Goal: Transaction & Acquisition: Subscribe to service/newsletter

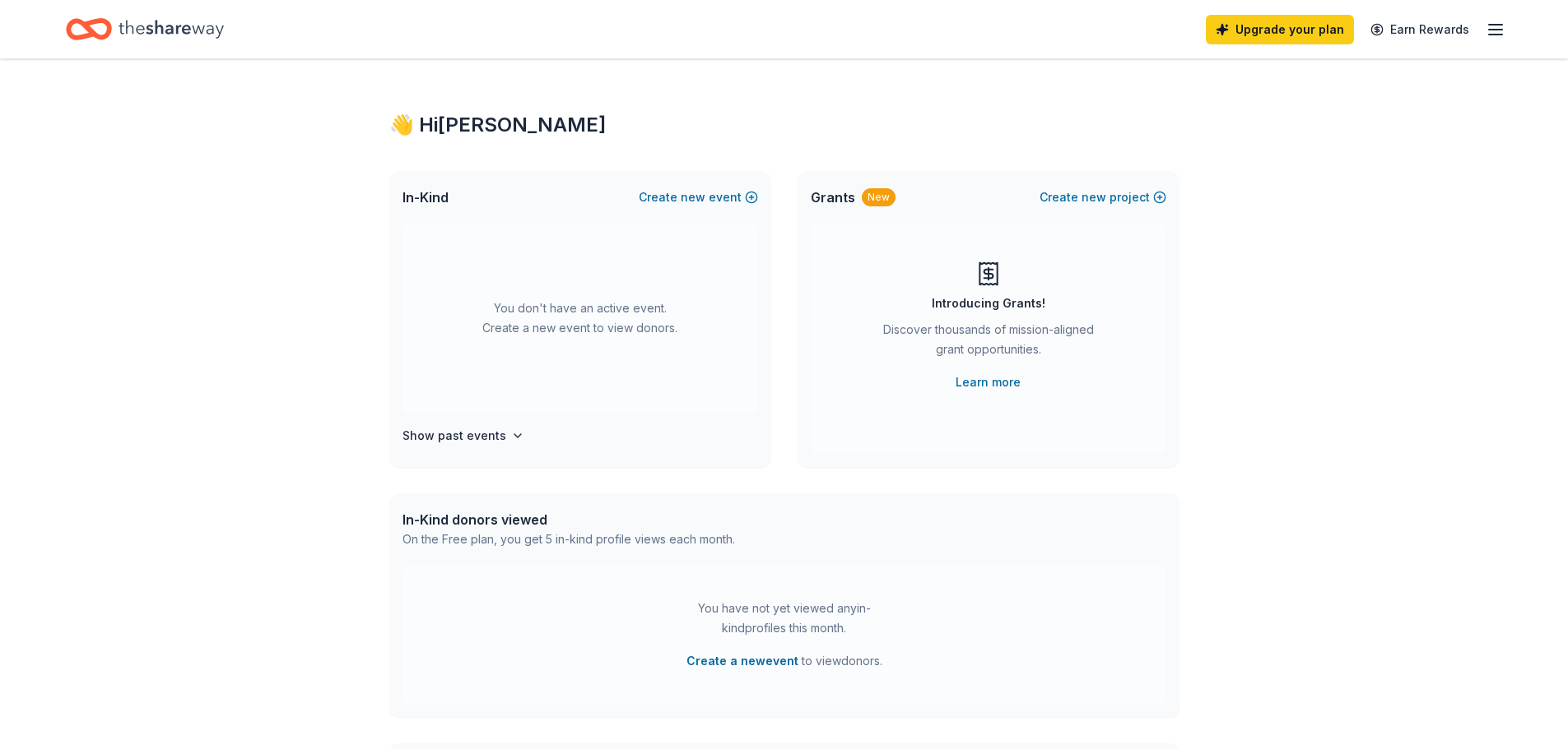
click at [1487, 32] on icon "button" at bounding box center [1495, 30] width 20 height 20
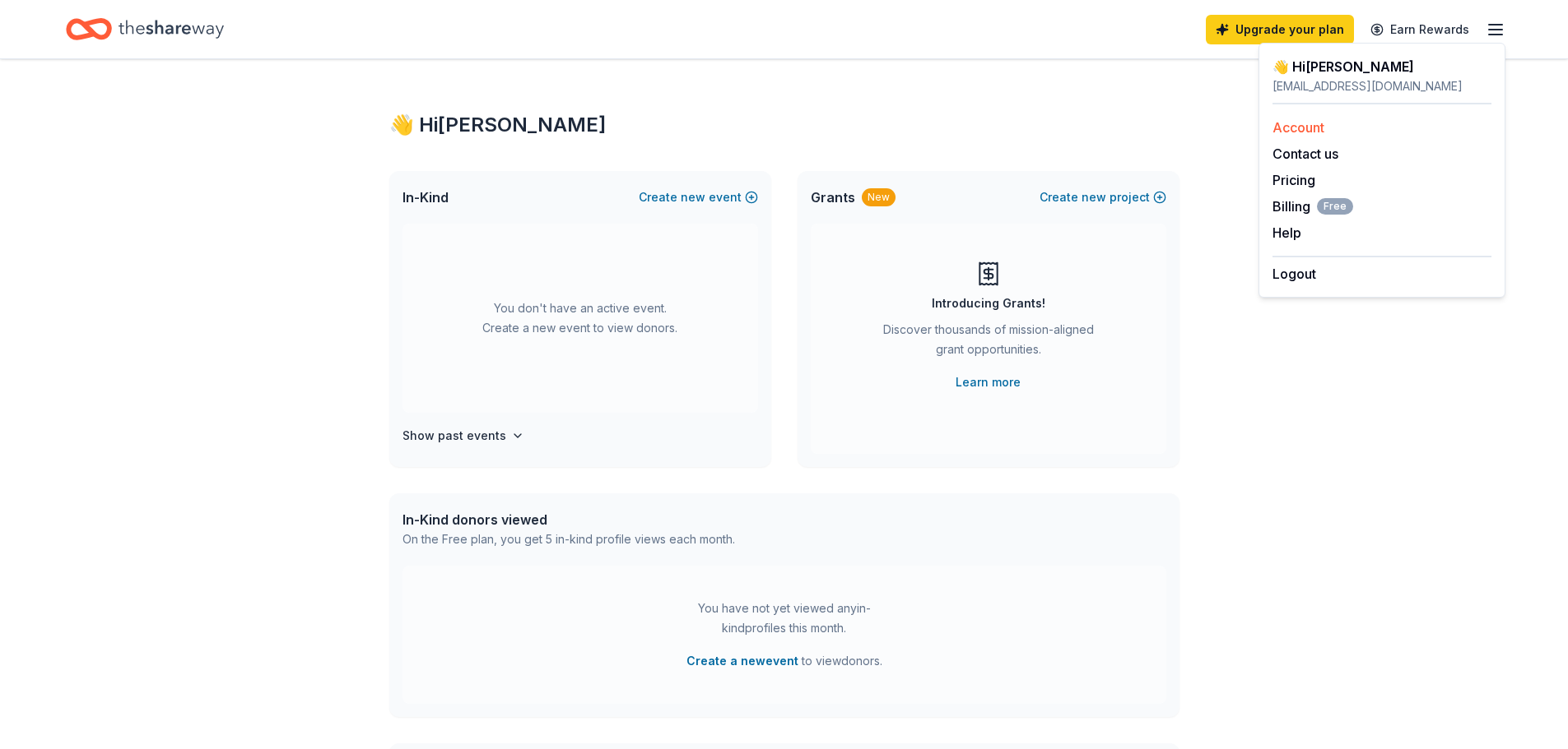
click at [1292, 123] on link "Account" at bounding box center [1298, 127] width 52 height 17
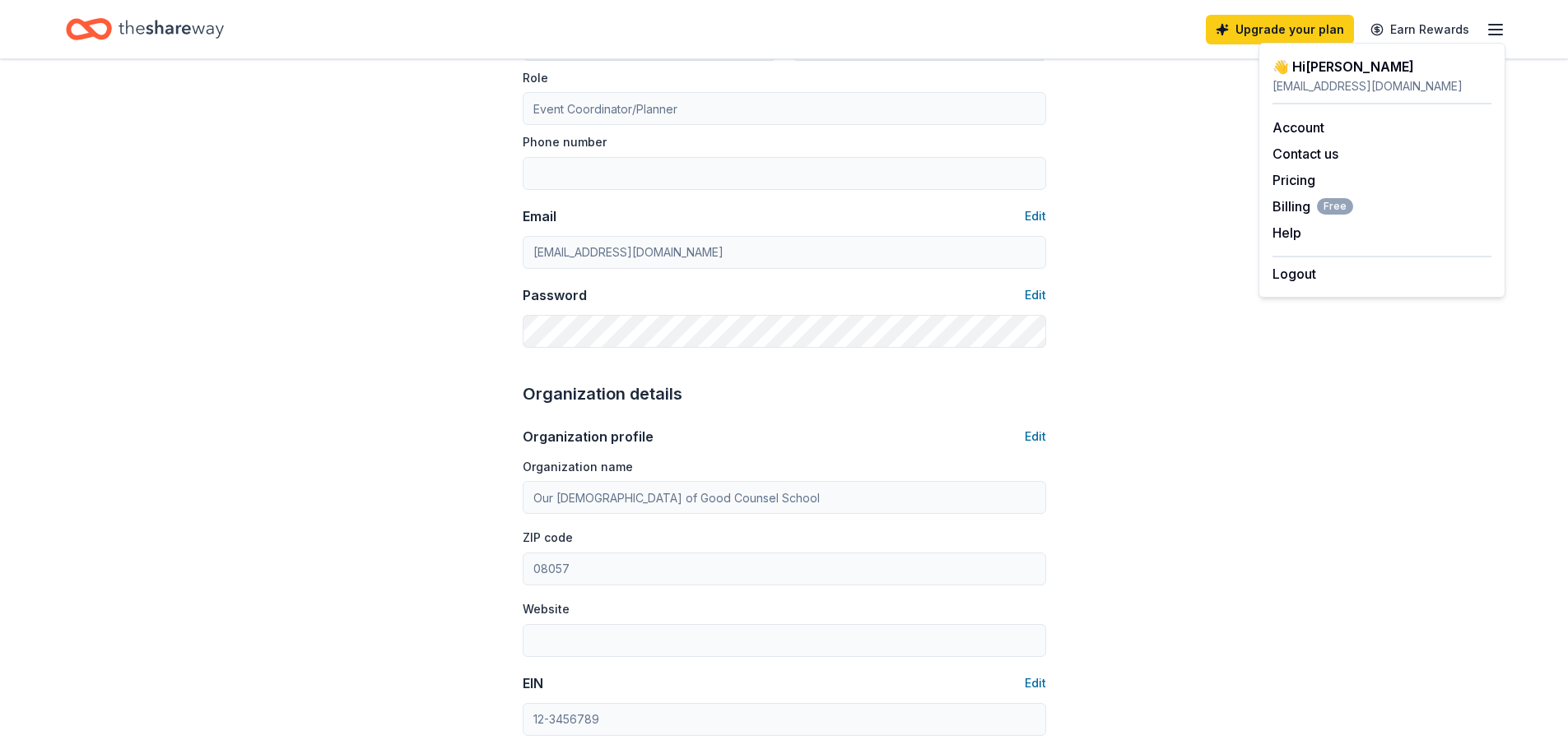
scroll to position [329, 0]
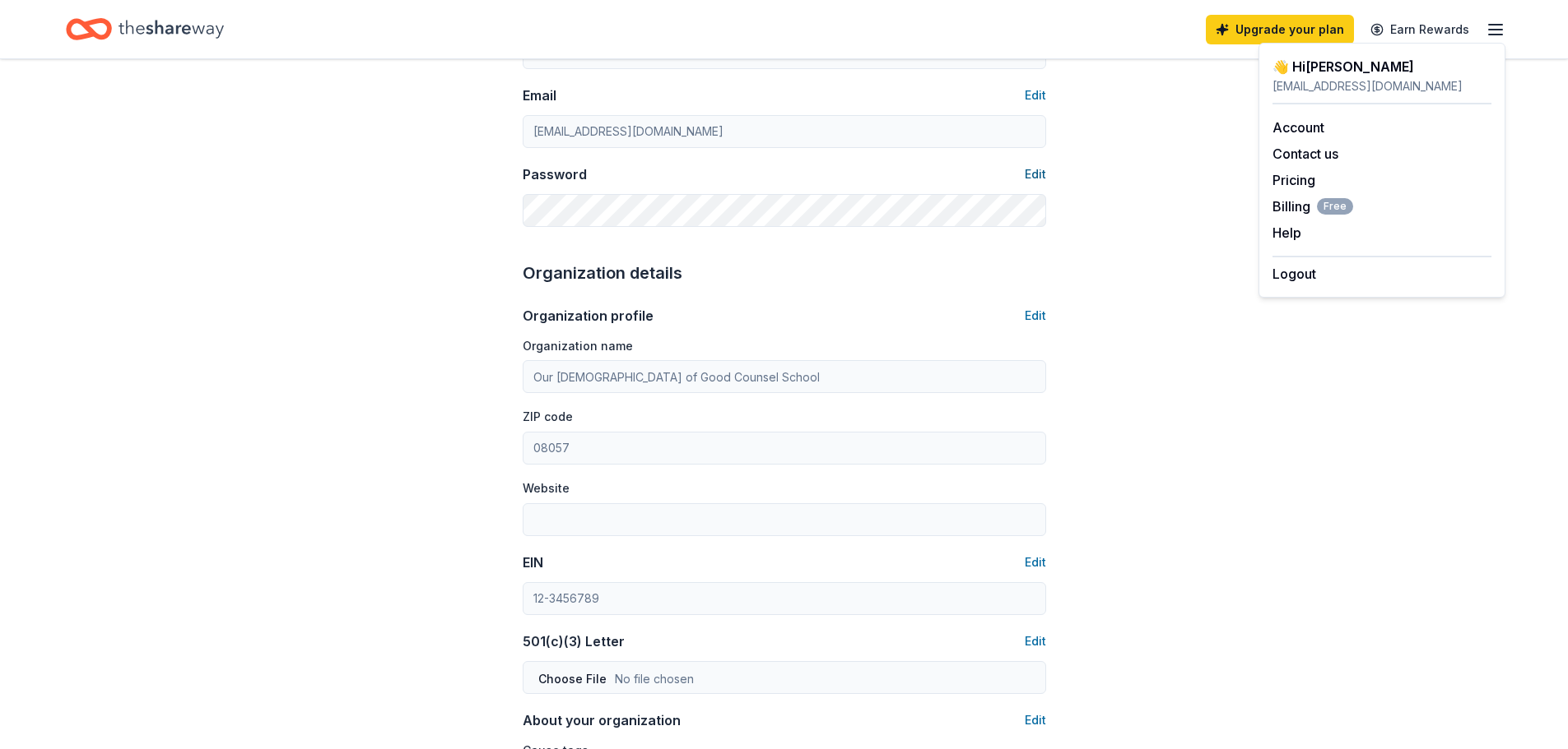
click at [1040, 168] on button "Edit" at bounding box center [1035, 174] width 22 height 20
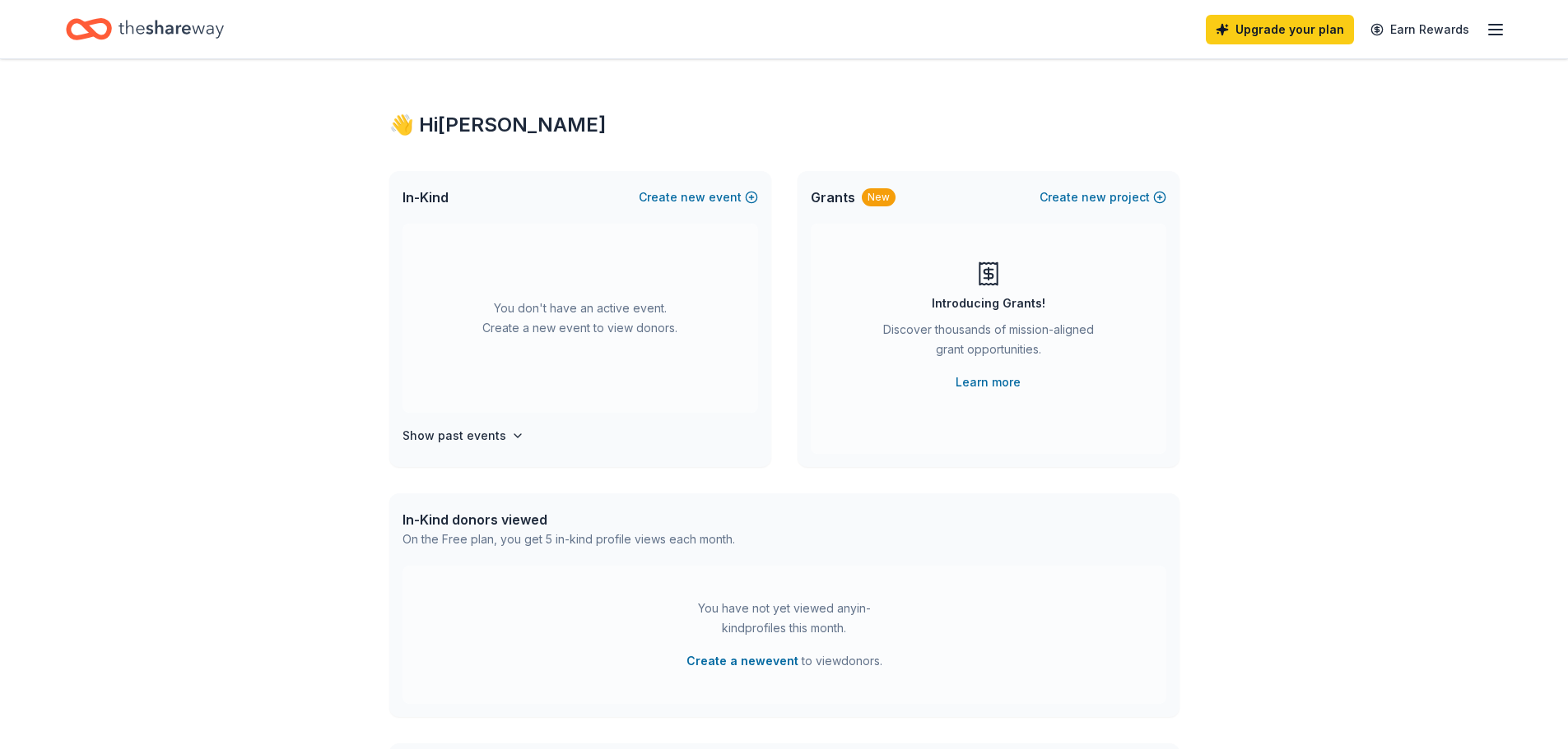
click at [1485, 17] on div "Upgrade your plan Earn Rewards" at bounding box center [1355, 29] width 299 height 38
click at [1493, 23] on icon "button" at bounding box center [1495, 30] width 20 height 20
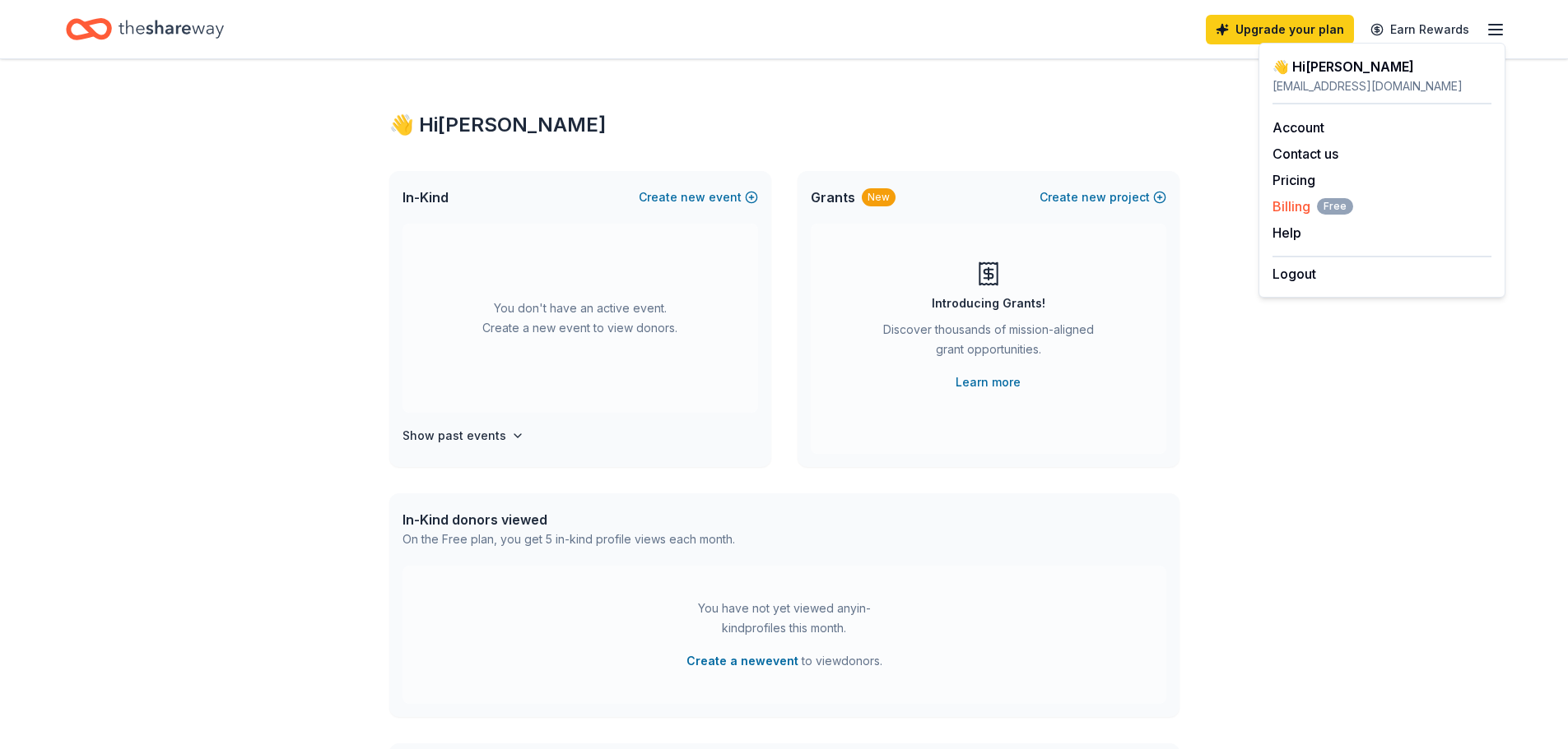
click at [1290, 202] on span "Billing Free" at bounding box center [1312, 207] width 81 height 20
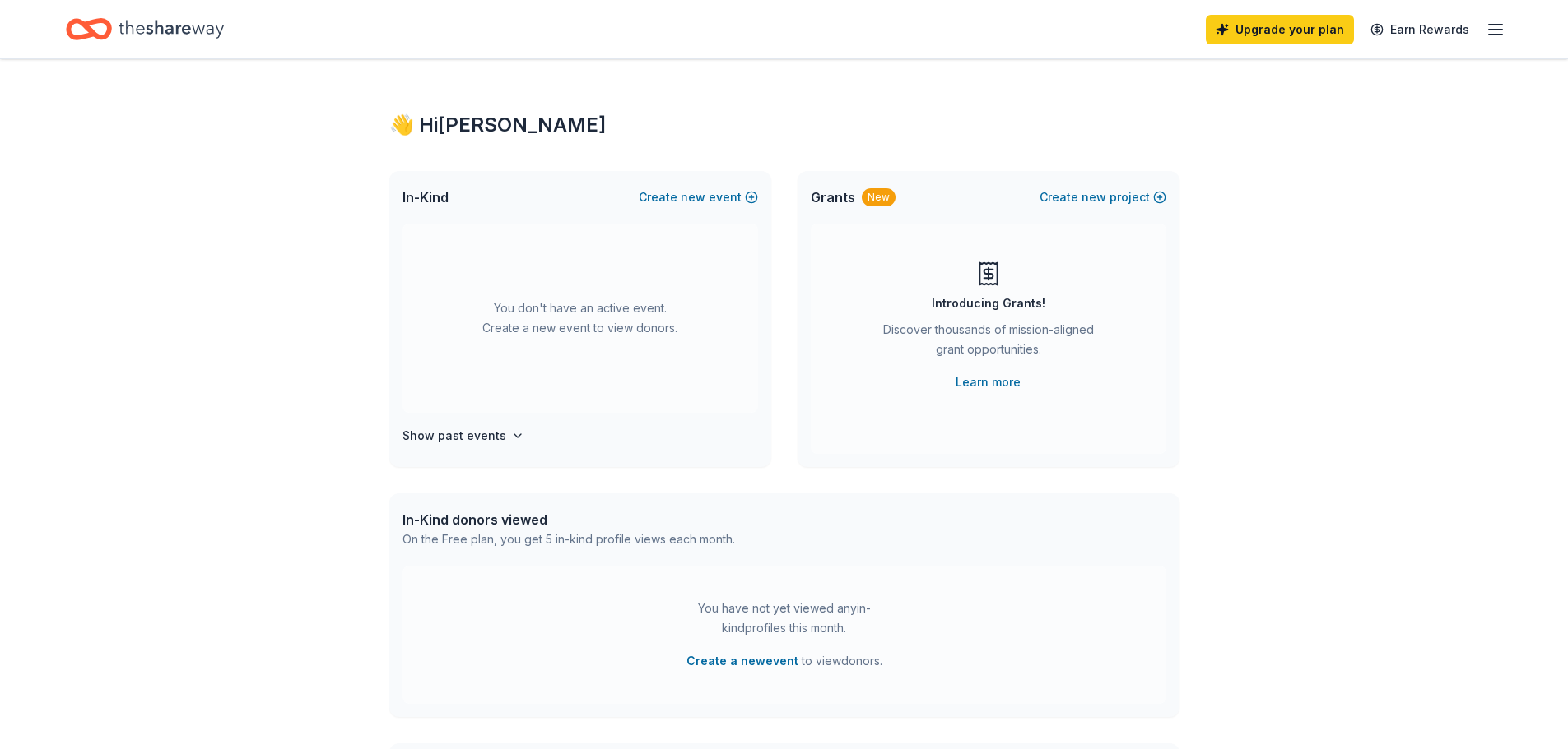
click at [1495, 25] on line "button" at bounding box center [1495, 25] width 13 height 0
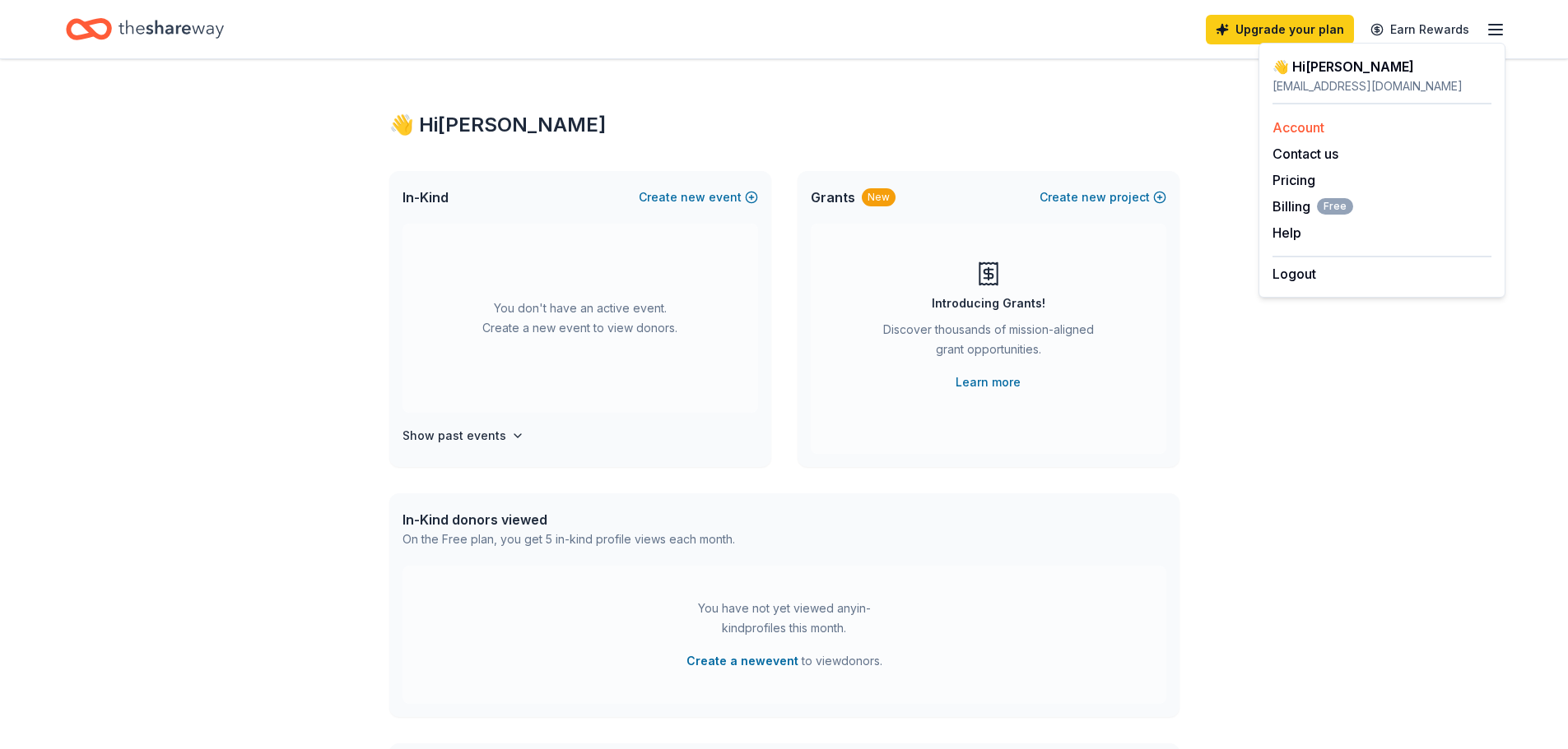
click at [1300, 124] on link "Account" at bounding box center [1298, 127] width 52 height 17
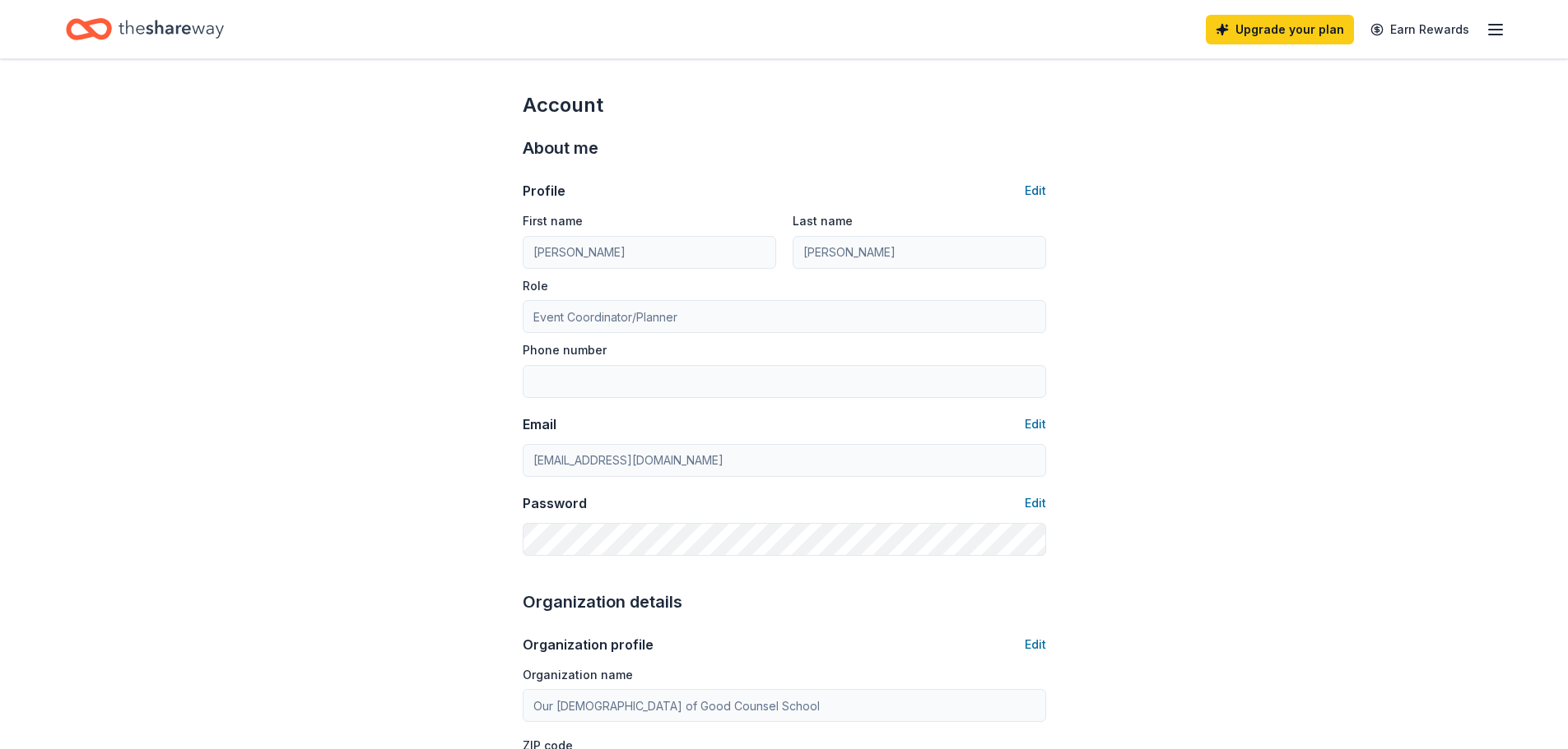
click at [1485, 26] on div "Upgrade your plan Earn Rewards" at bounding box center [1355, 29] width 299 height 38
click at [1497, 30] on line "button" at bounding box center [1495, 30] width 13 height 0
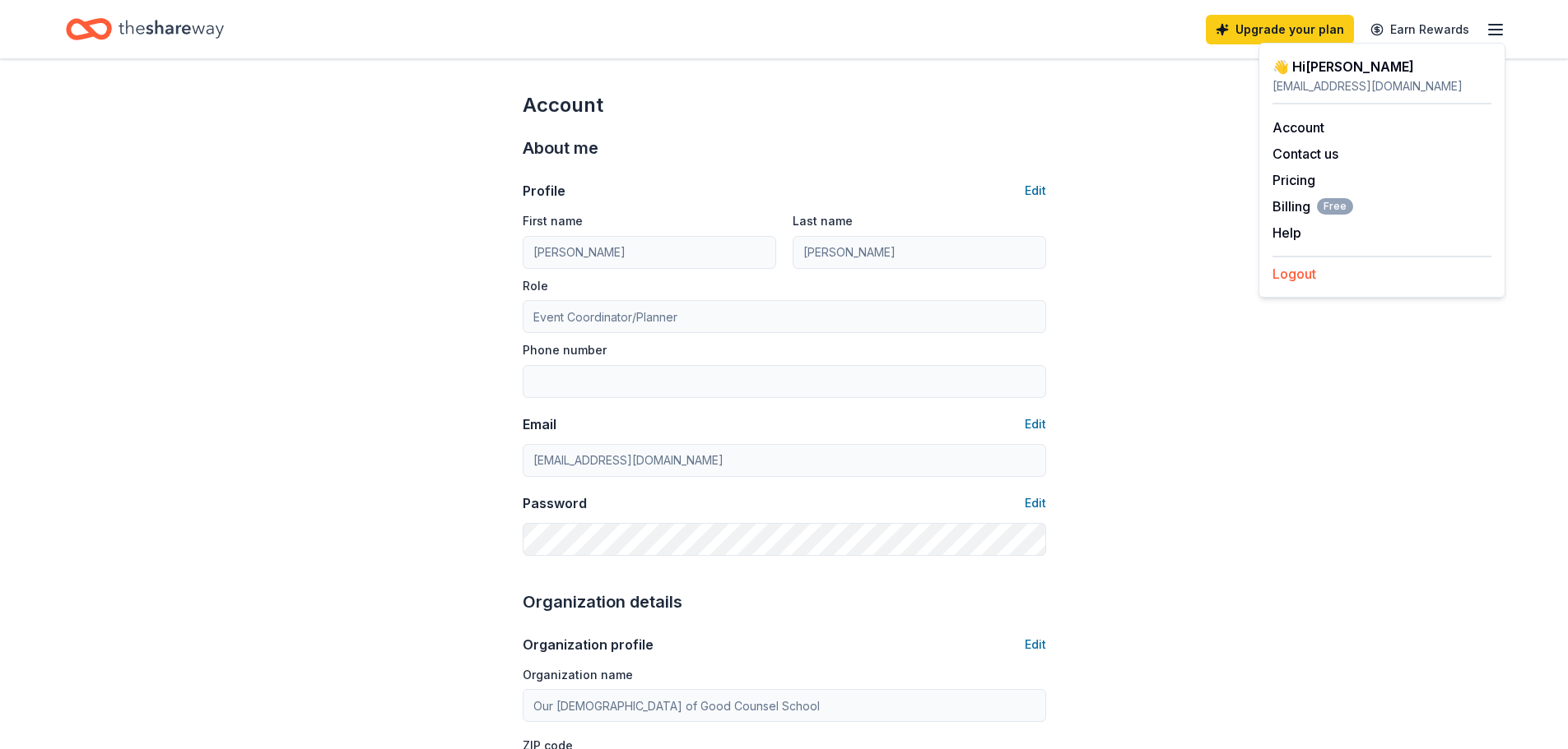
click at [1291, 276] on button "Logout" at bounding box center [1294, 274] width 43 height 20
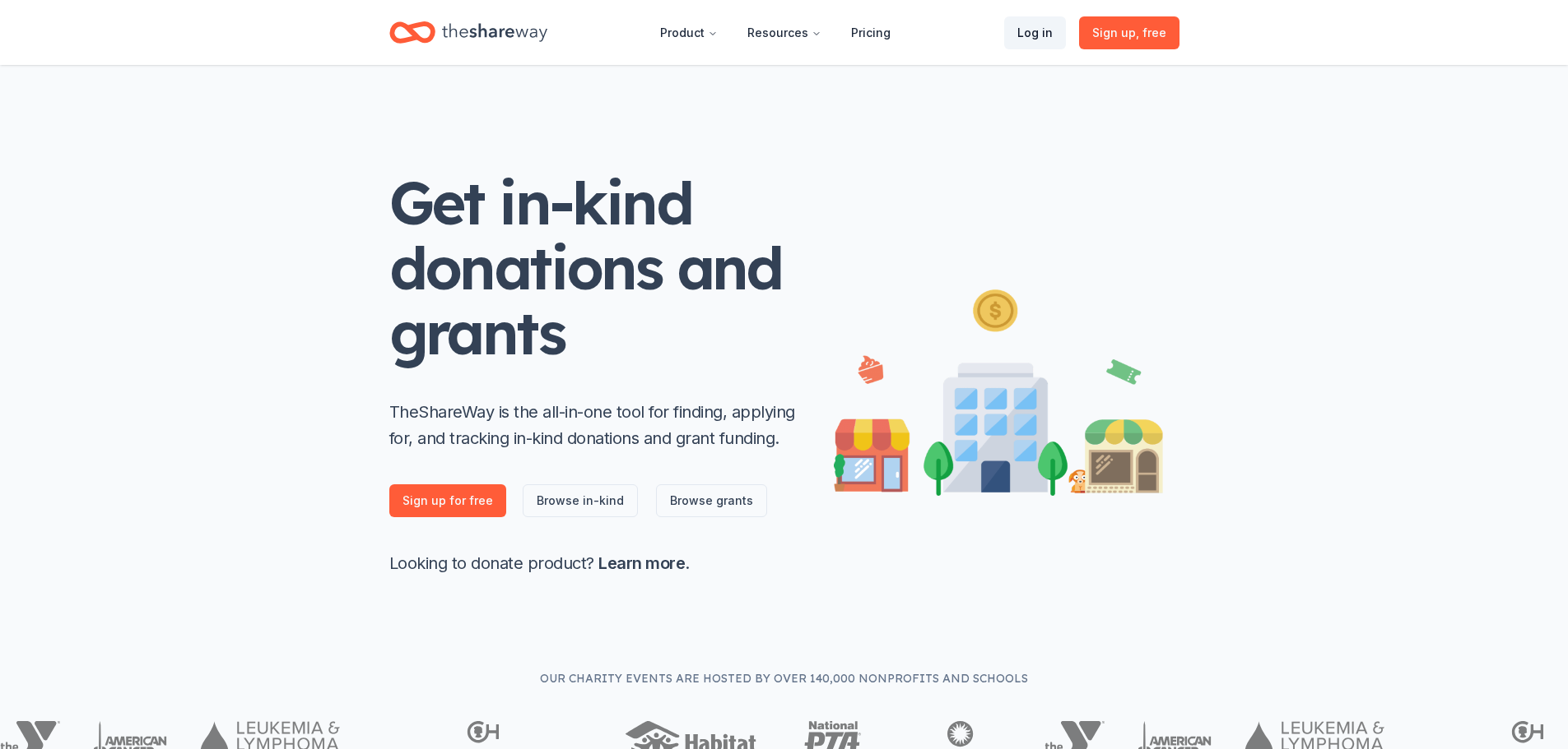
click at [1046, 27] on link "Log in" at bounding box center [1034, 32] width 62 height 32
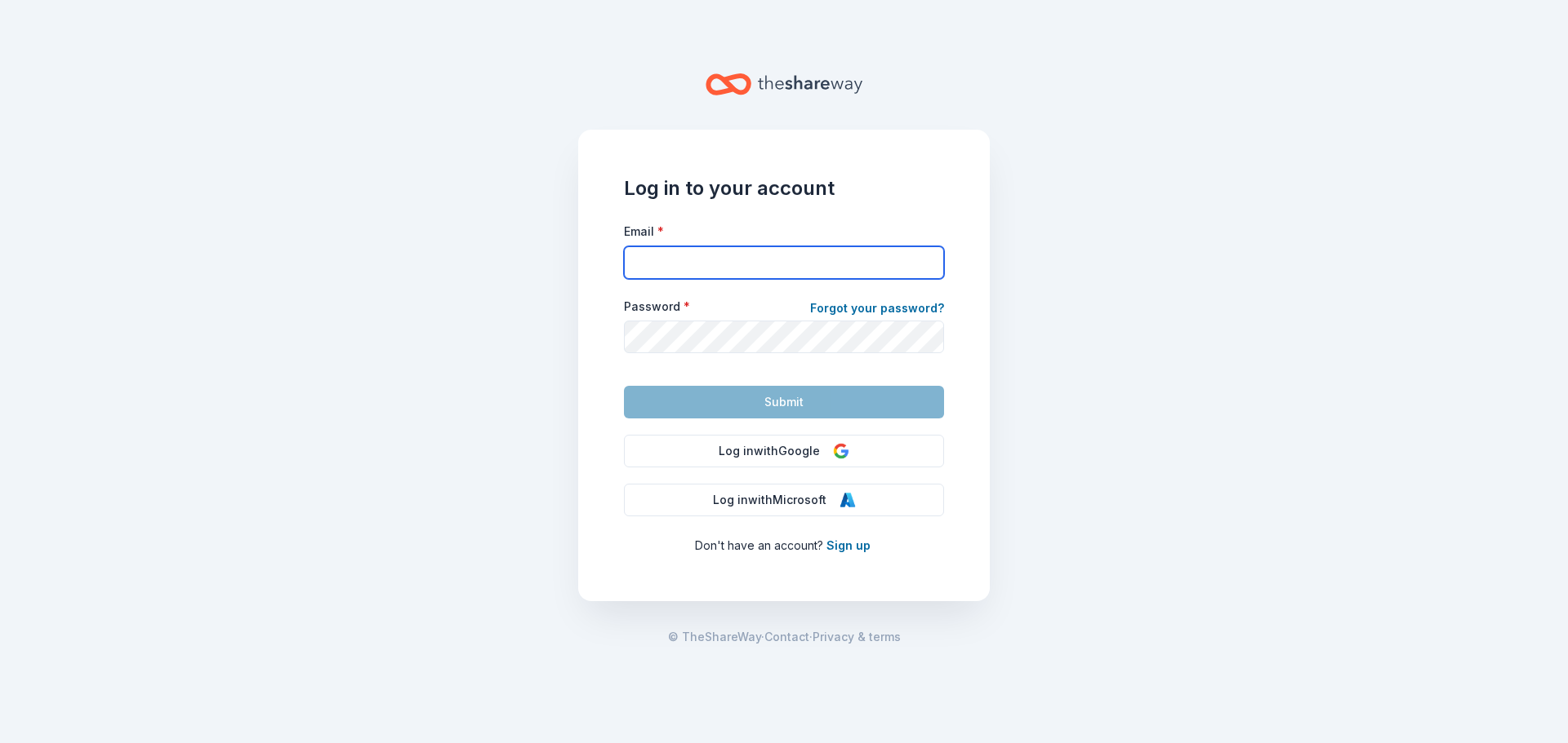
click at [762, 260] on input "Email *" at bounding box center [783, 262] width 320 height 32
click at [777, 264] on input "Email *" at bounding box center [783, 262] width 320 height 32
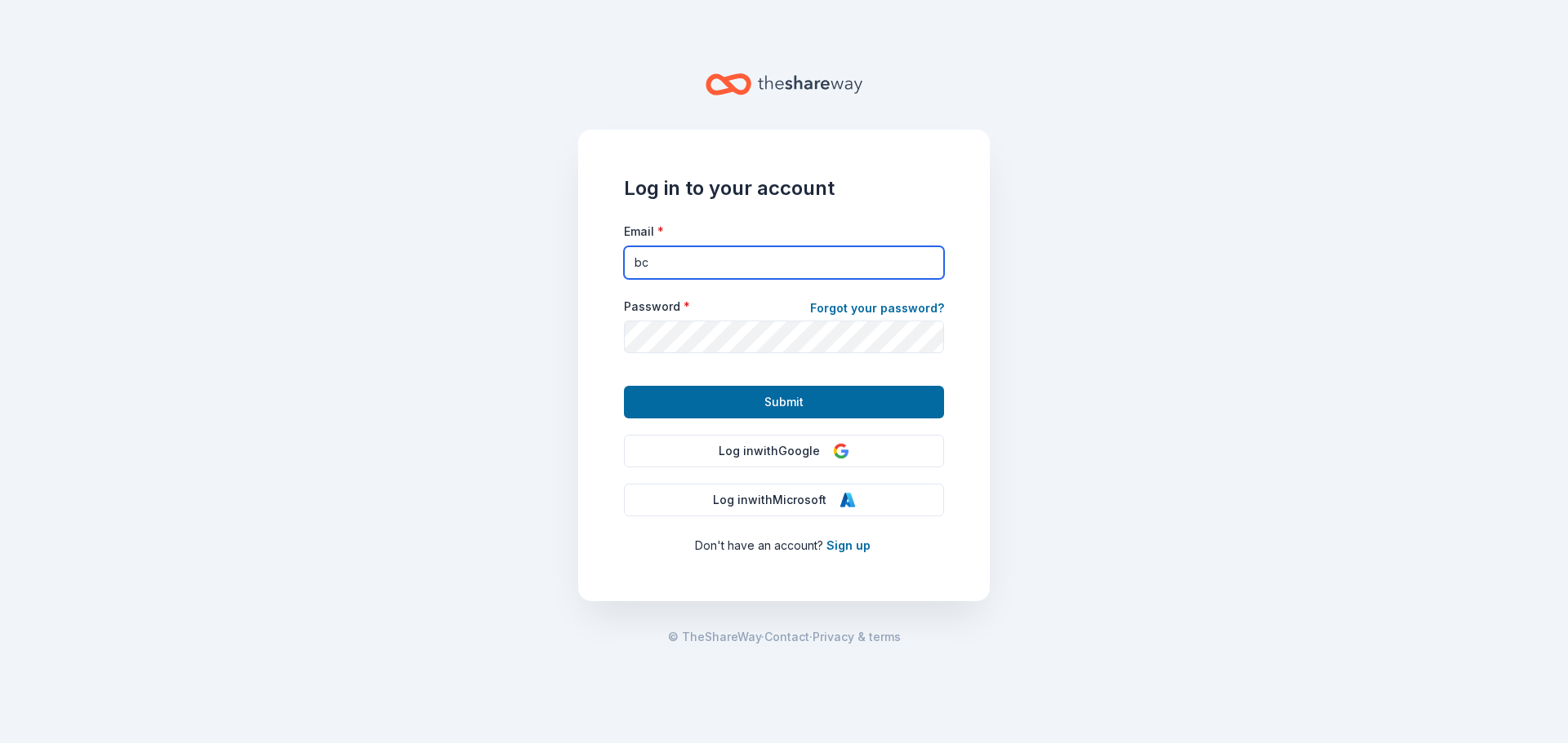
type input "[EMAIL_ADDRESS][DOMAIN_NAME]"
click at [815, 355] on form "Email * [EMAIL_ADDRESS][DOMAIN_NAME] Password * Forgot your password? Submit" at bounding box center [783, 320] width 320 height 198
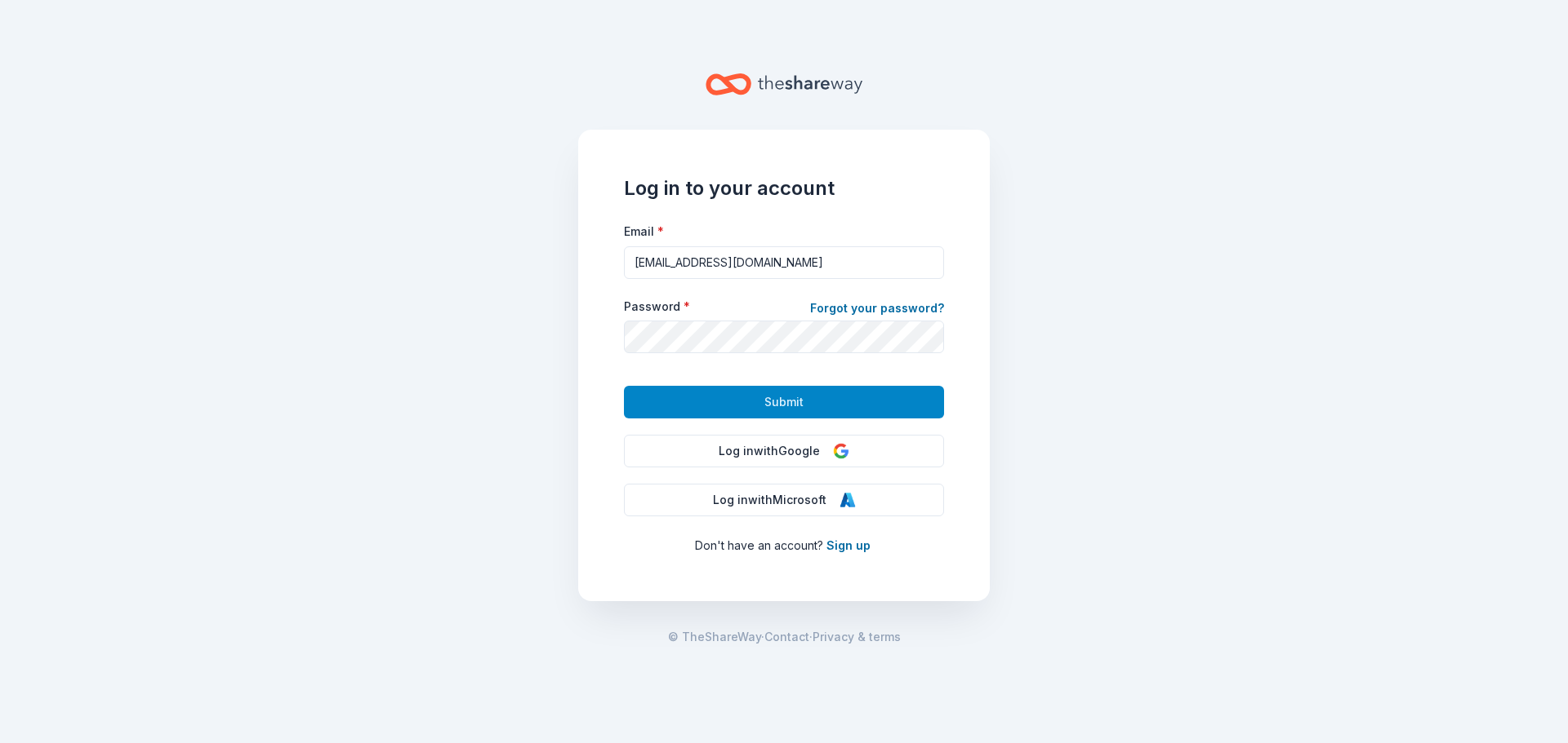
click at [818, 412] on button "Submit" at bounding box center [783, 402] width 320 height 32
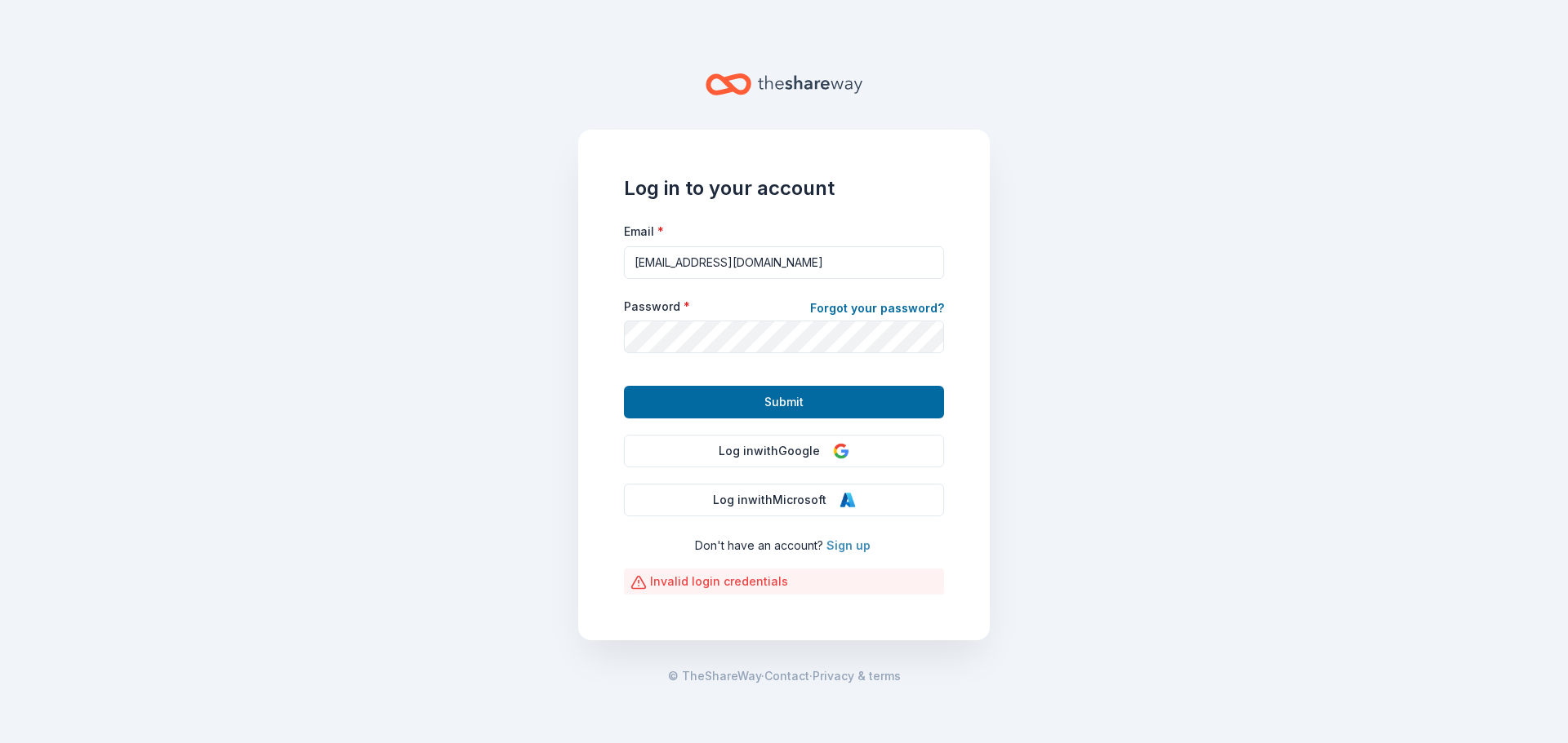
click at [844, 545] on link "Sign up" at bounding box center [848, 545] width 44 height 14
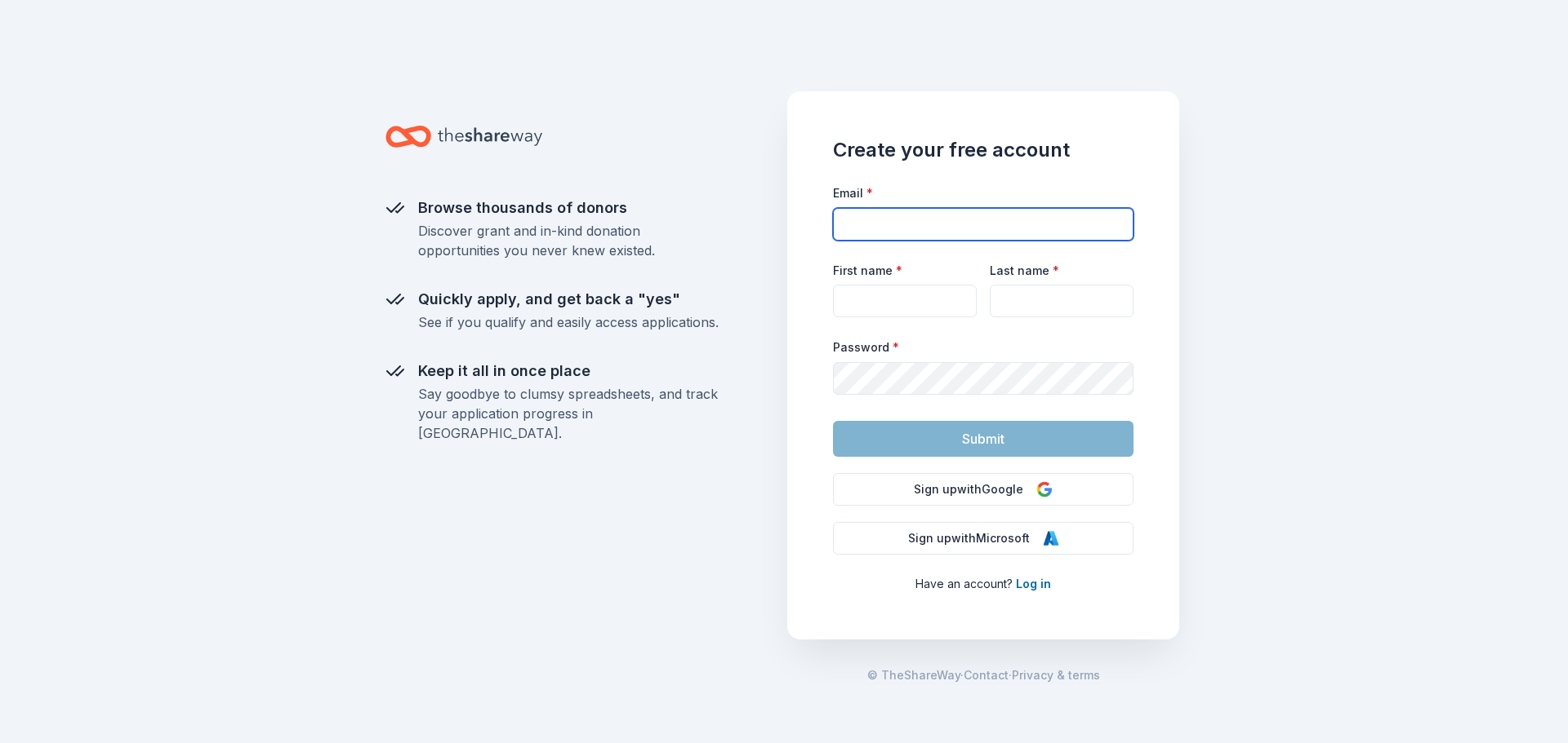
click at [978, 221] on input "Email *" at bounding box center [982, 224] width 300 height 32
type input "[EMAIL_ADDRESS][DOMAIN_NAME]"
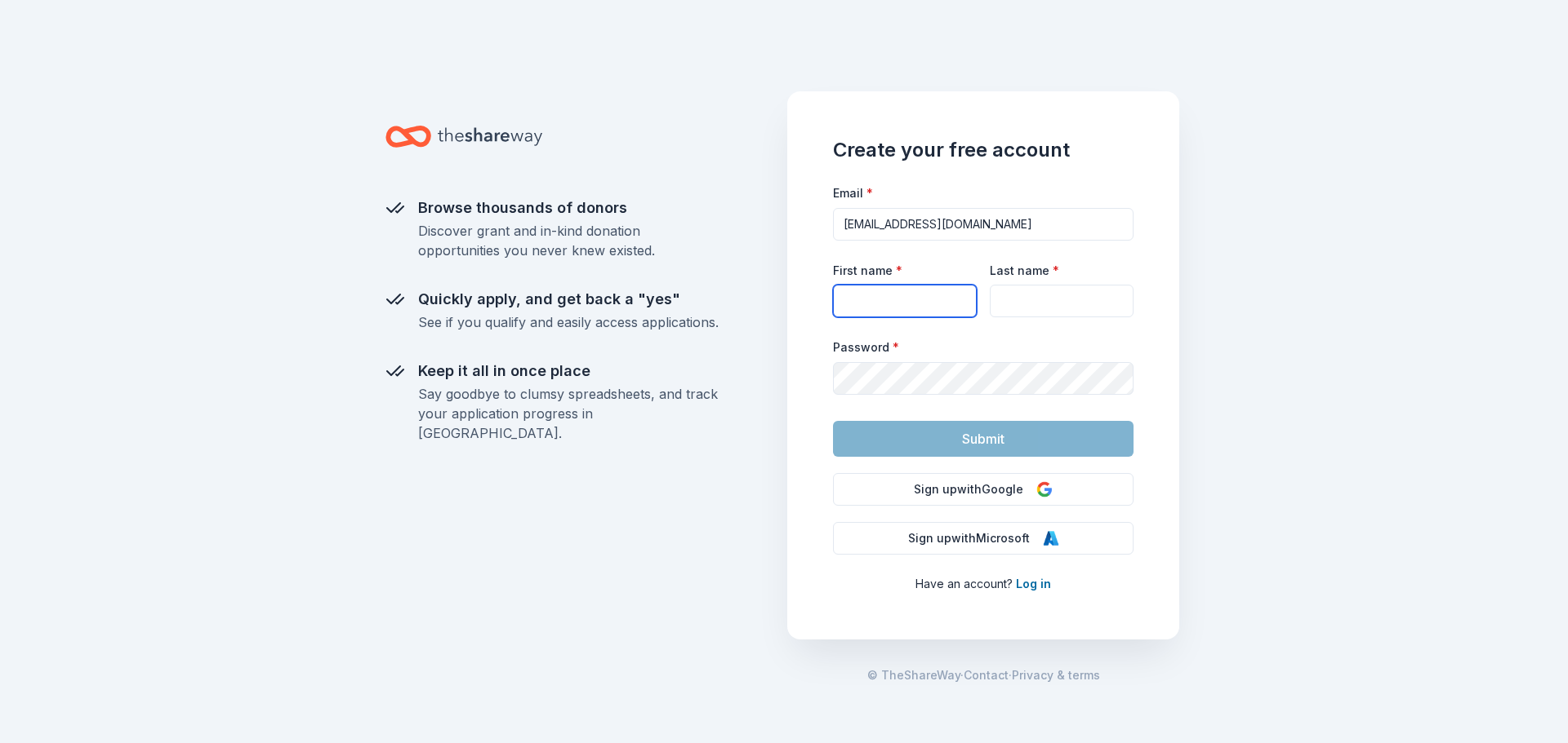
click at [946, 302] on input "First name *" at bounding box center [905, 301] width 144 height 32
type input "[PERSON_NAME]"
drag, startPoint x: 1025, startPoint y: 299, endPoint x: 954, endPoint y: 306, distance: 71.3
click at [954, 306] on div "First name * [PERSON_NAME] Last name * [PERSON_NAME] [PERSON_NAME]" at bounding box center [982, 289] width 300 height 58
type input "[PERSON_NAME]"
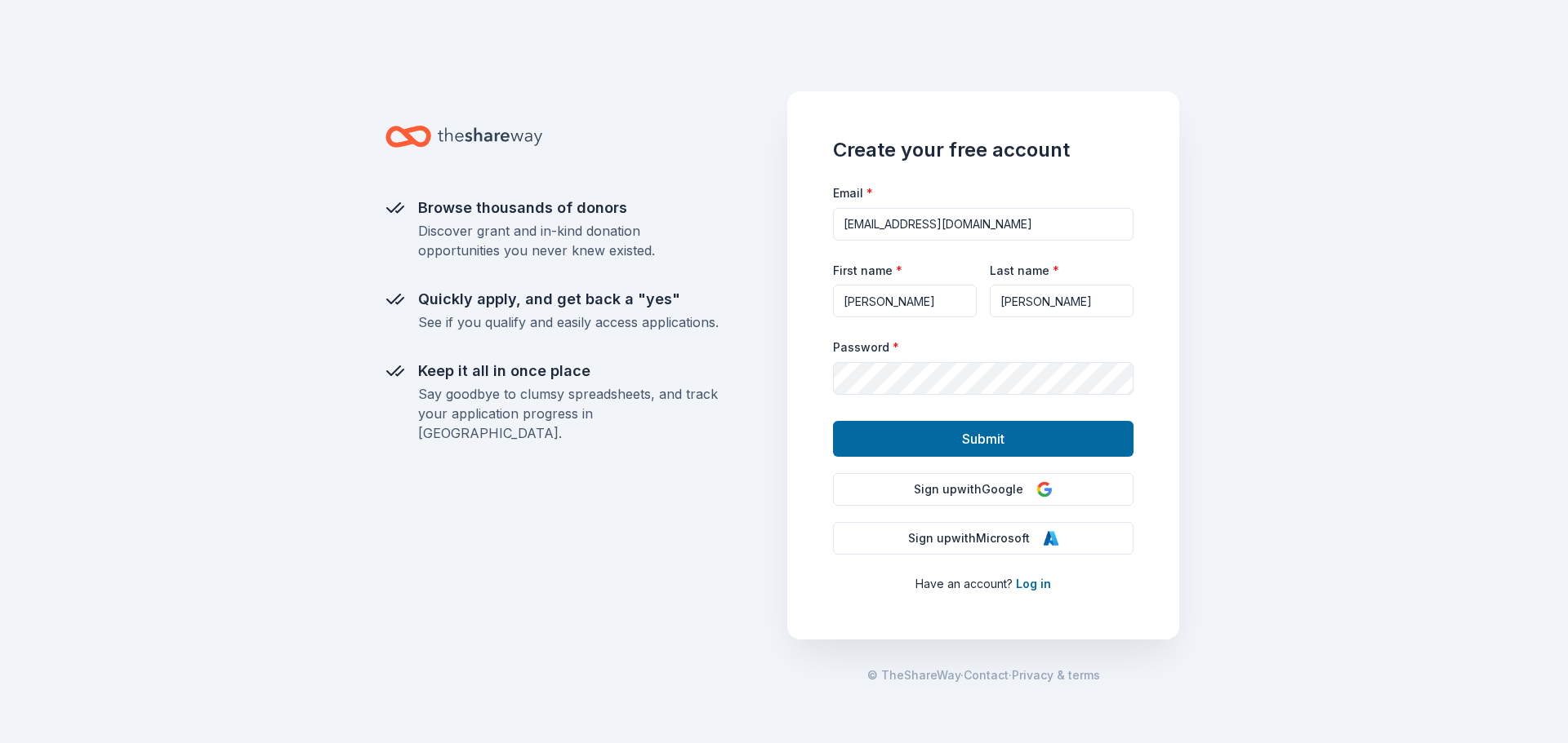
click at [1150, 348] on div "Create your free account Email * [EMAIL_ADDRESS][DOMAIN_NAME] First name * [PER…" at bounding box center [983, 365] width 392 height 548
click at [931, 436] on button "Submit" at bounding box center [982, 438] width 300 height 36
